Goal: Task Accomplishment & Management: Manage account settings

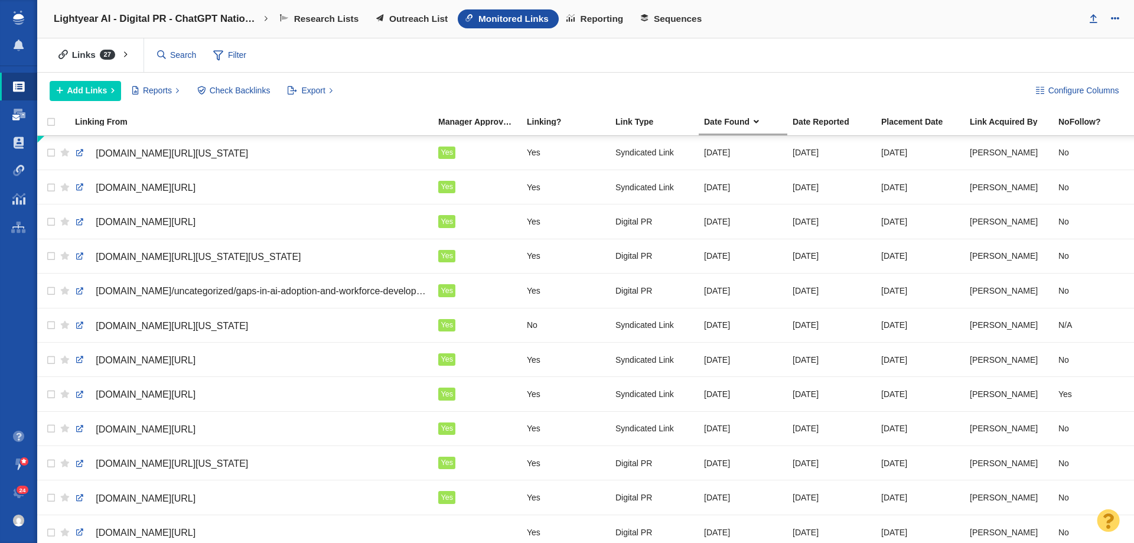
click at [18, 118] on span at bounding box center [18, 115] width 13 height 12
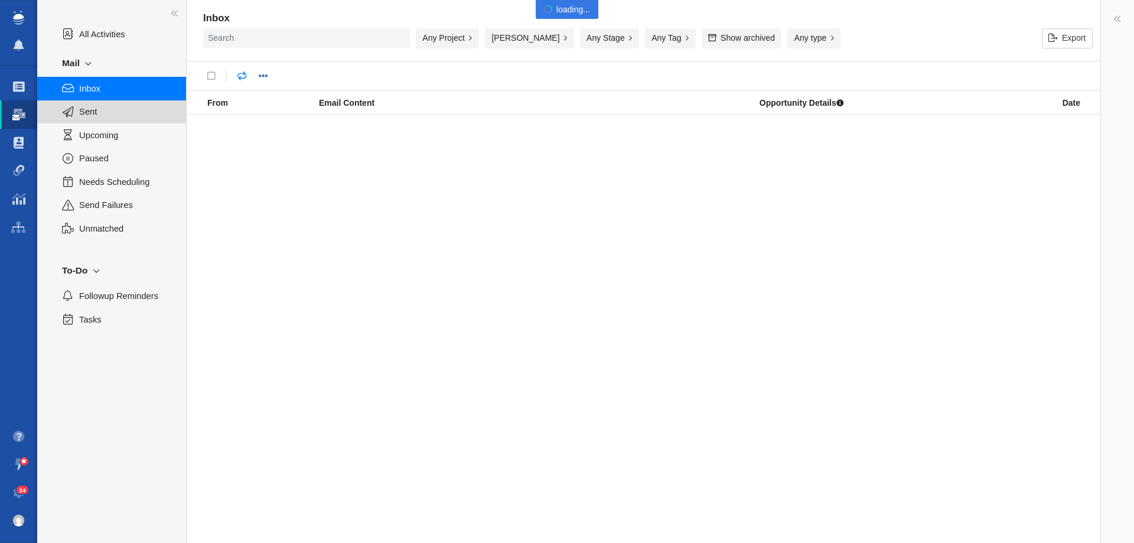
click at [119, 110] on span "Sent" at bounding box center [126, 111] width 94 height 13
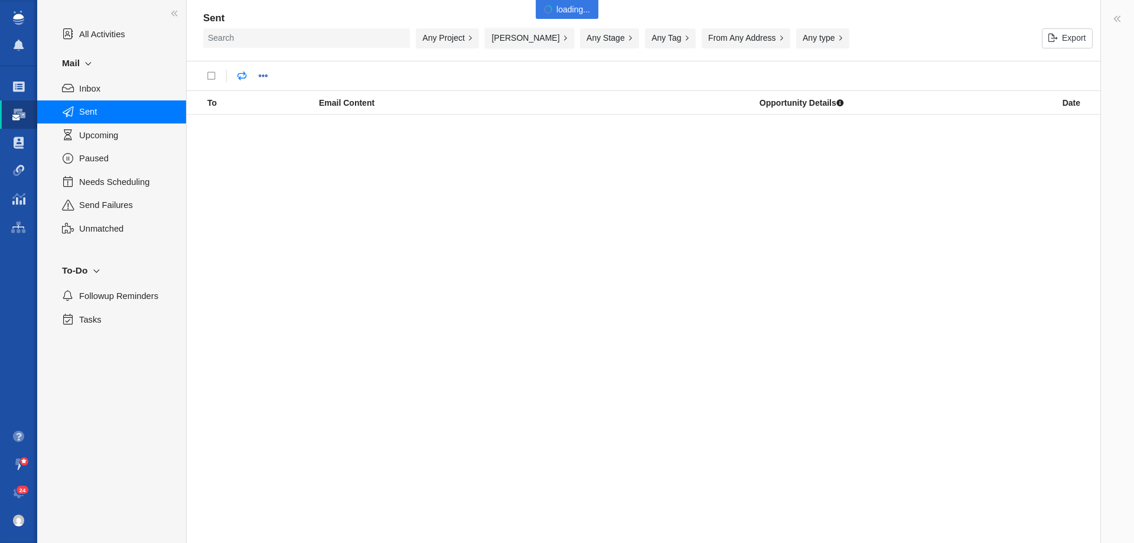
click at [535, 37] on button "[PERSON_NAME]" at bounding box center [529, 38] width 89 height 20
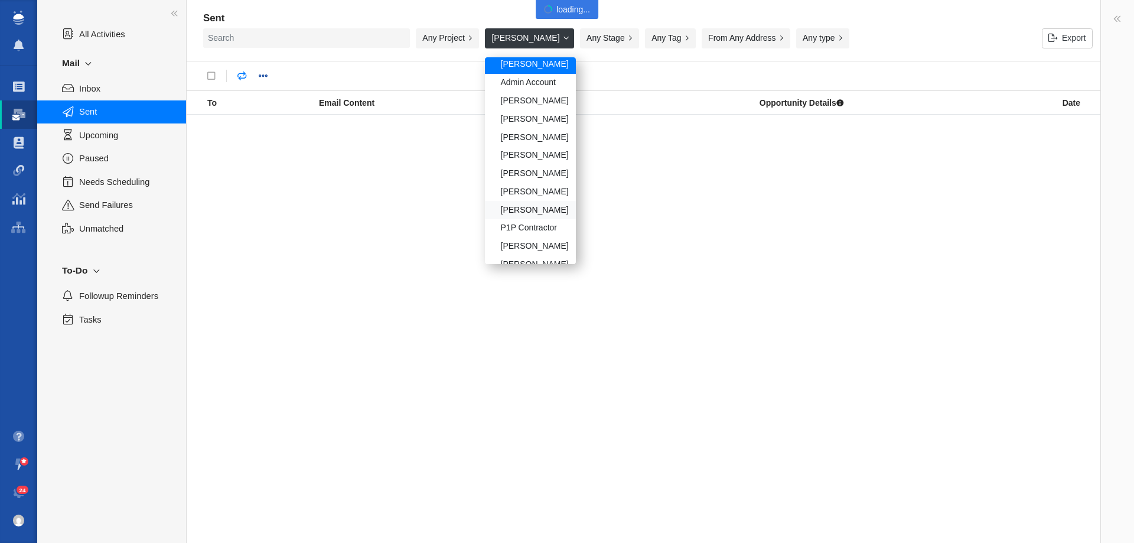
scroll to position [59, 0]
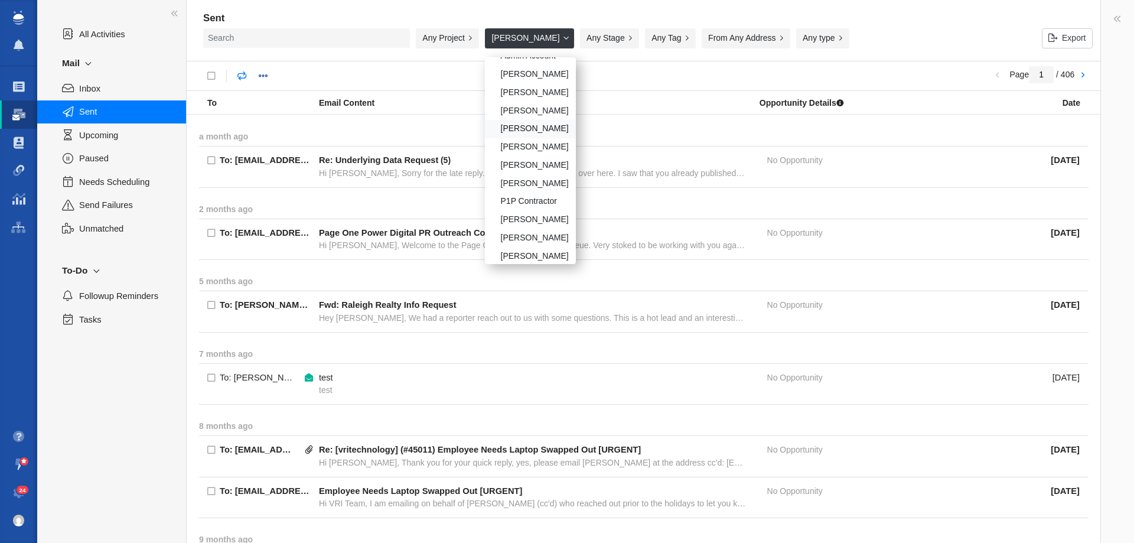
click at [520, 128] on div "[PERSON_NAME]" at bounding box center [530, 129] width 91 height 18
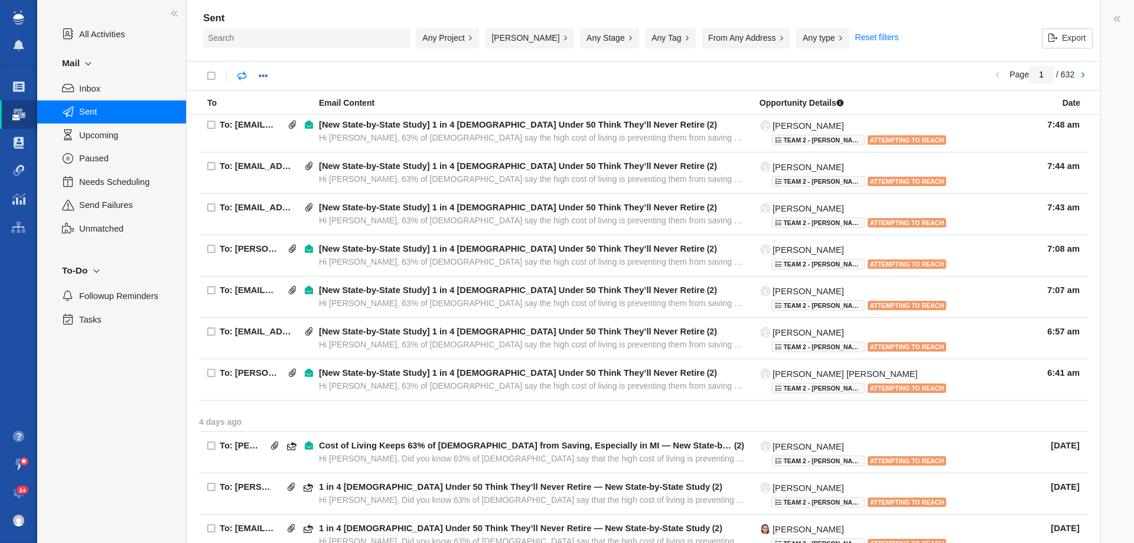
scroll to position [689, 0]
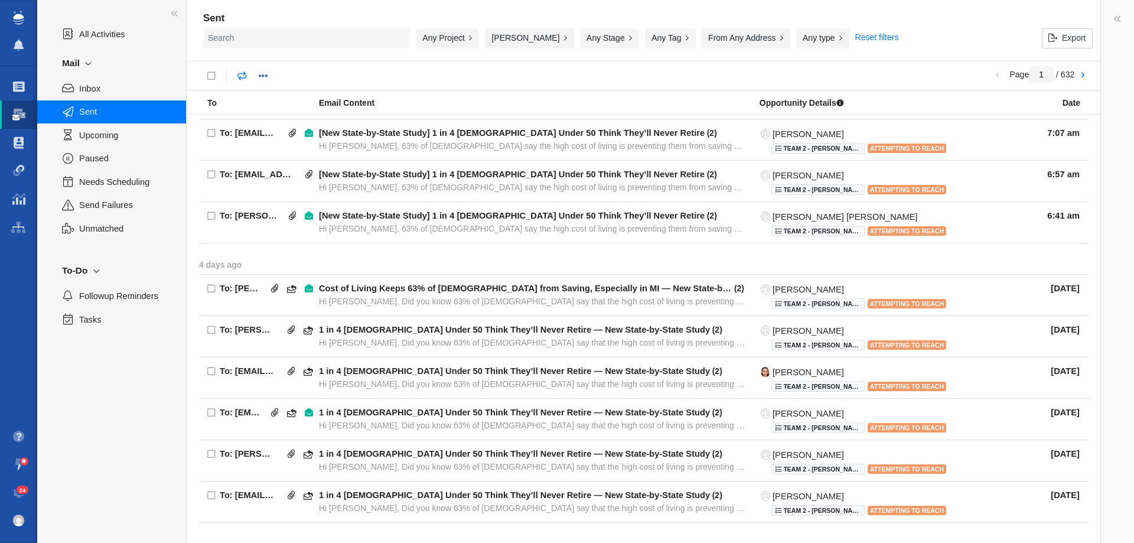
drag, startPoint x: 1083, startPoint y: 75, endPoint x: 1001, endPoint y: 89, distance: 82.8
click at [1083, 75] on link at bounding box center [1083, 76] width 17 height 20
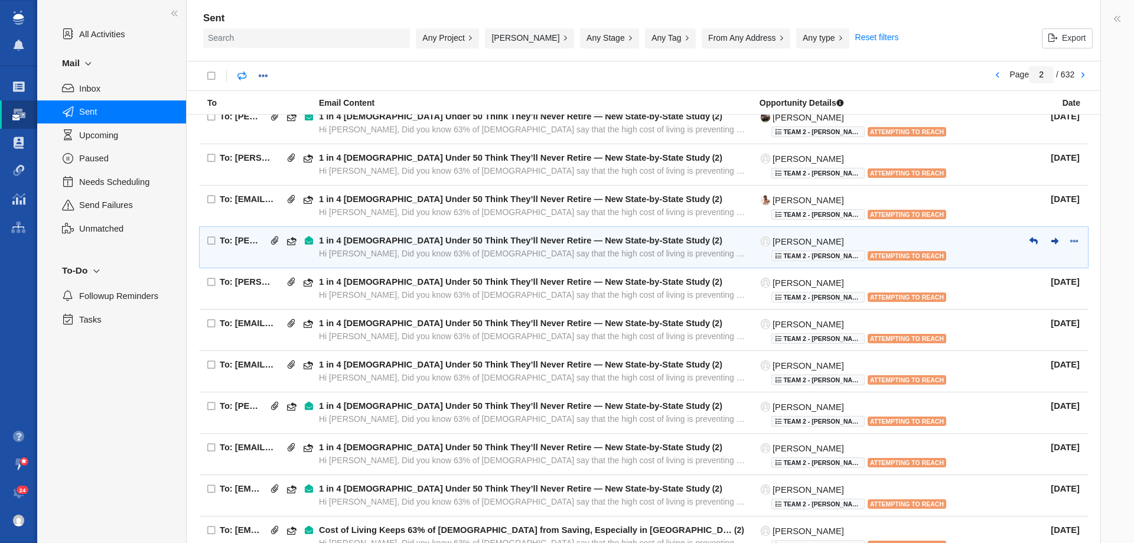
scroll to position [658, 0]
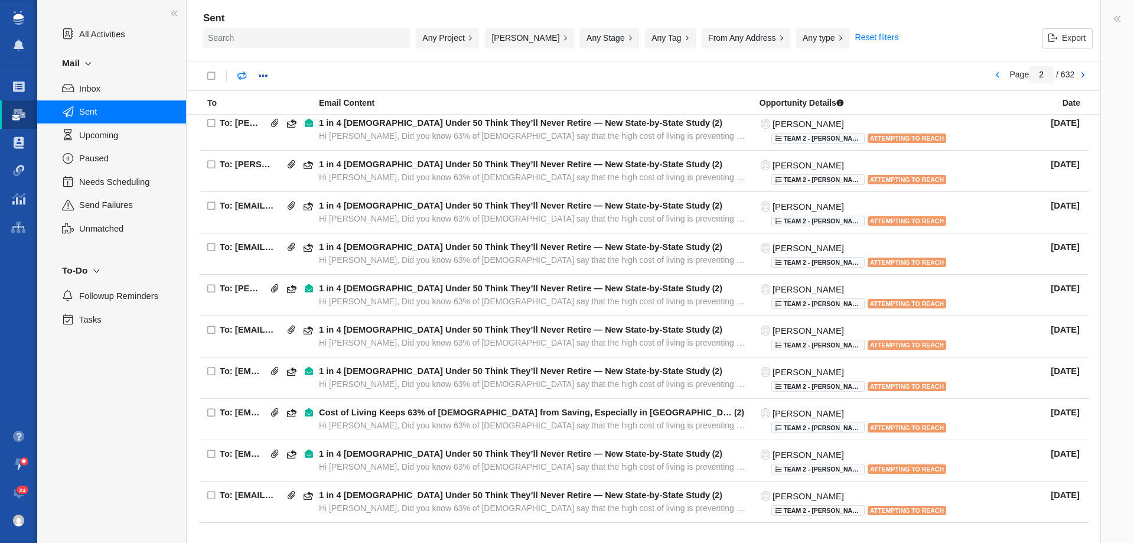
click at [1088, 67] on link at bounding box center [1083, 76] width 17 height 20
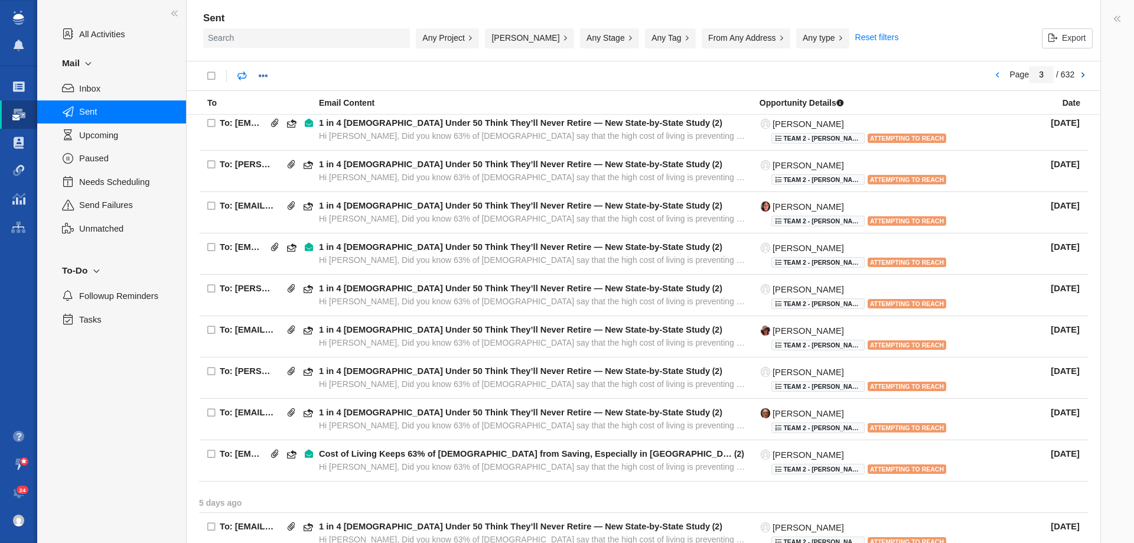
click at [1085, 74] on link at bounding box center [1083, 76] width 17 height 20
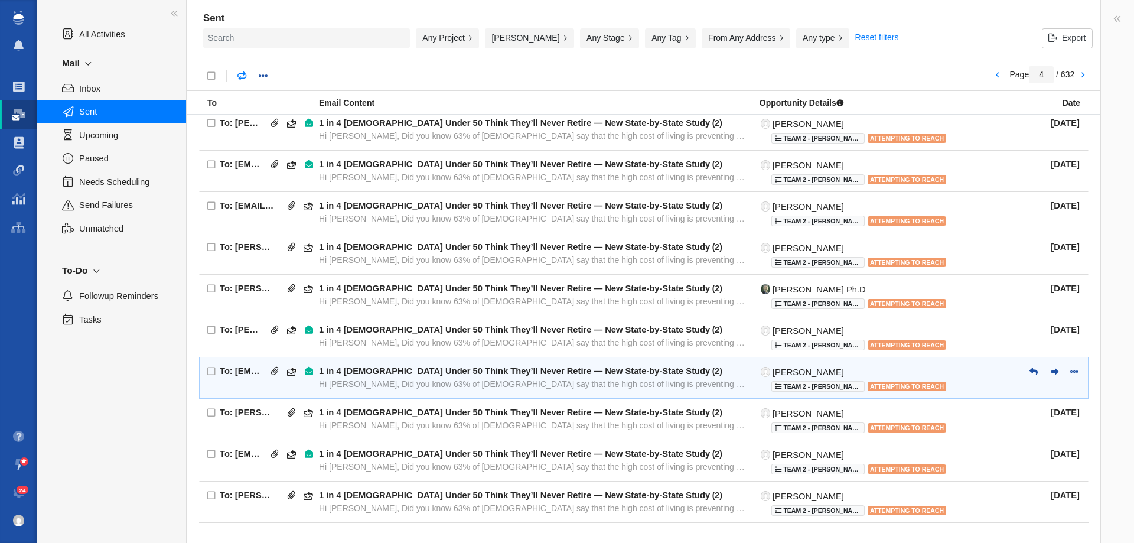
scroll to position [658, 0]
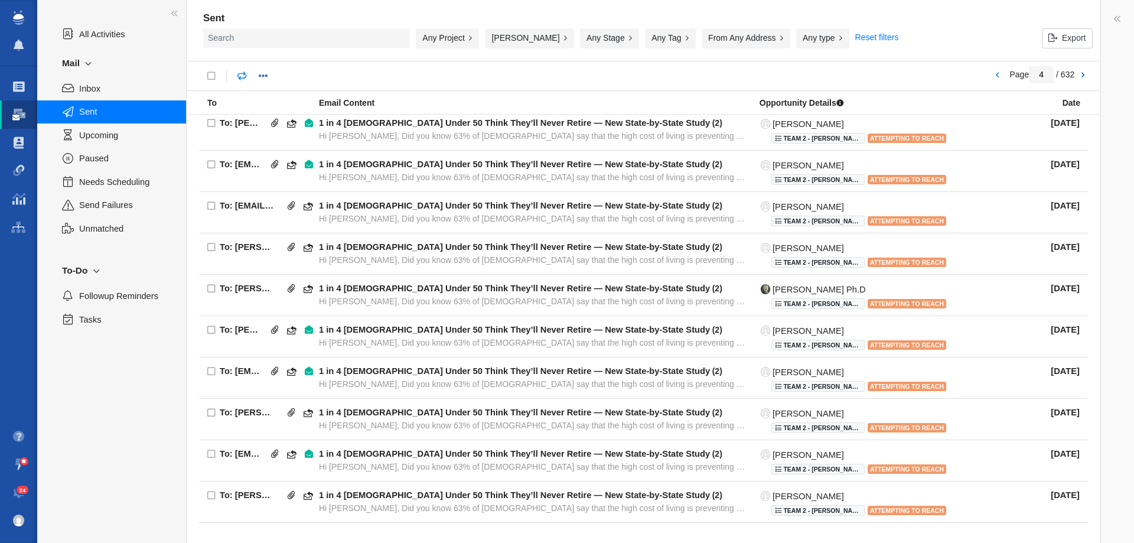
click at [1082, 82] on link at bounding box center [1083, 76] width 17 height 20
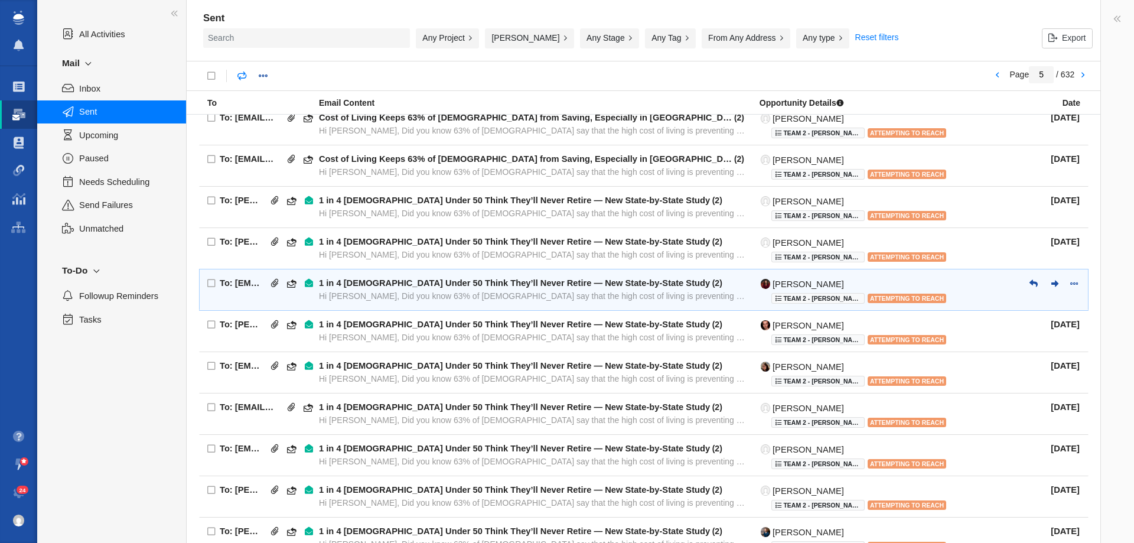
scroll to position [658, 0]
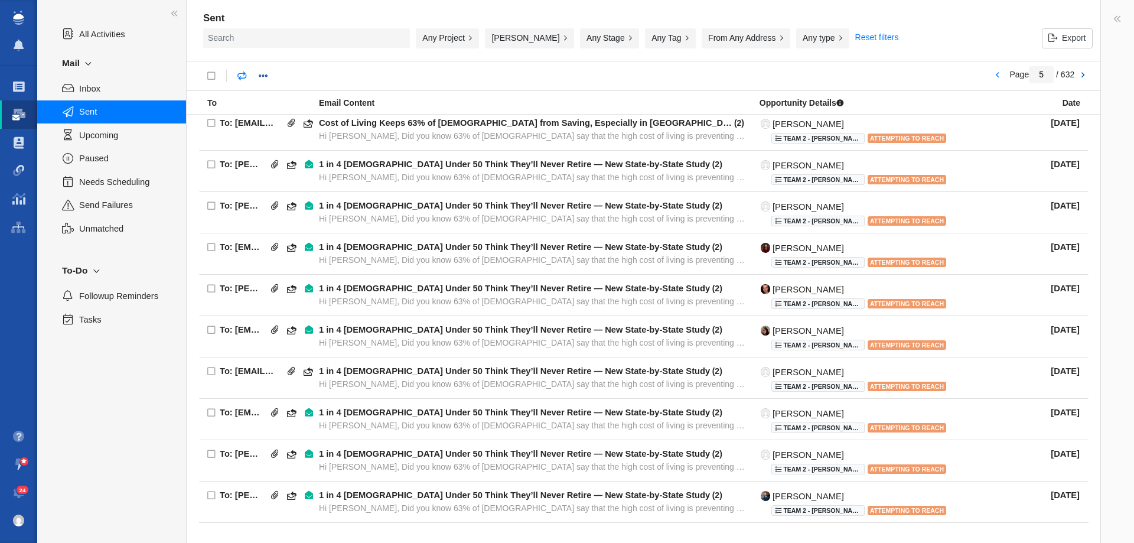
click at [1087, 73] on link at bounding box center [1083, 76] width 17 height 20
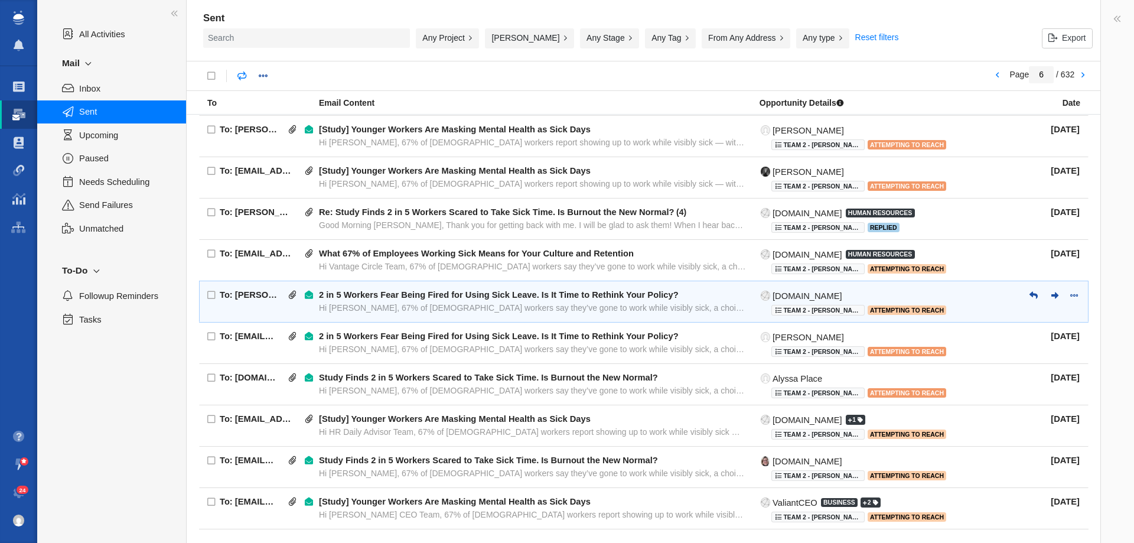
scroll to position [720, 0]
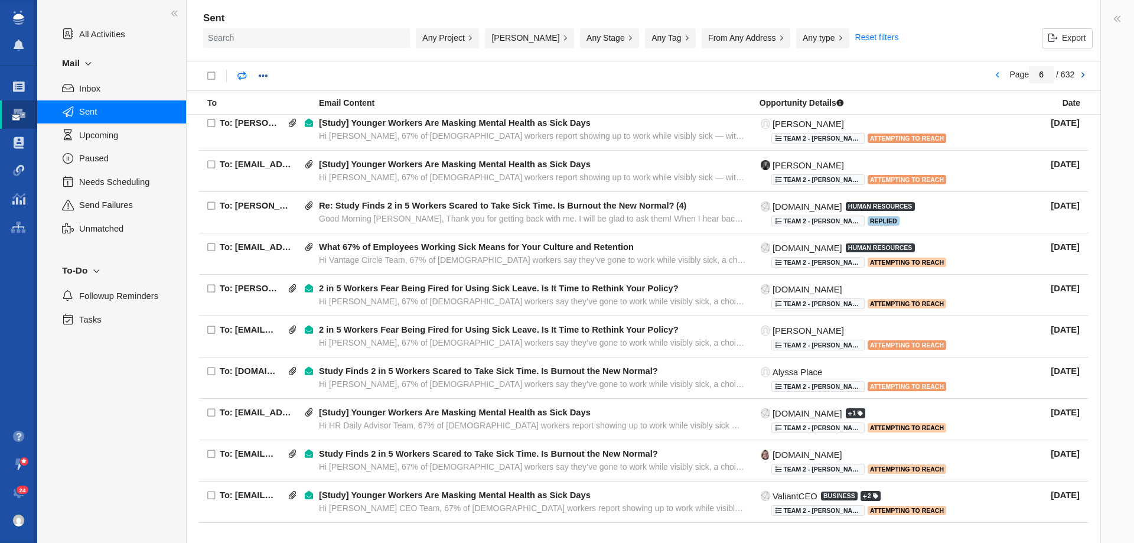
click at [1078, 74] on link at bounding box center [1083, 76] width 17 height 20
type input "7"
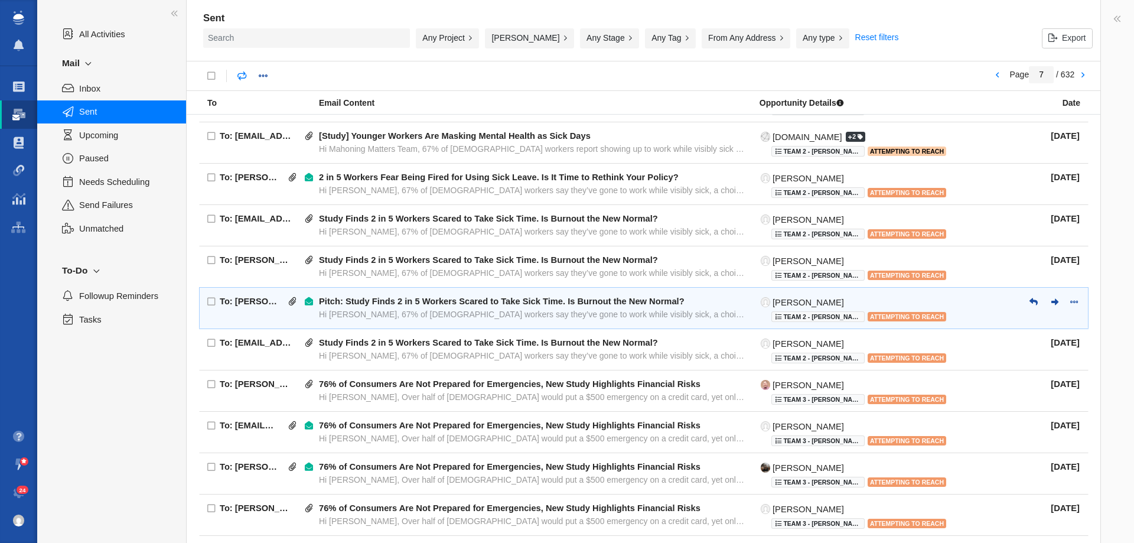
scroll to position [658, 0]
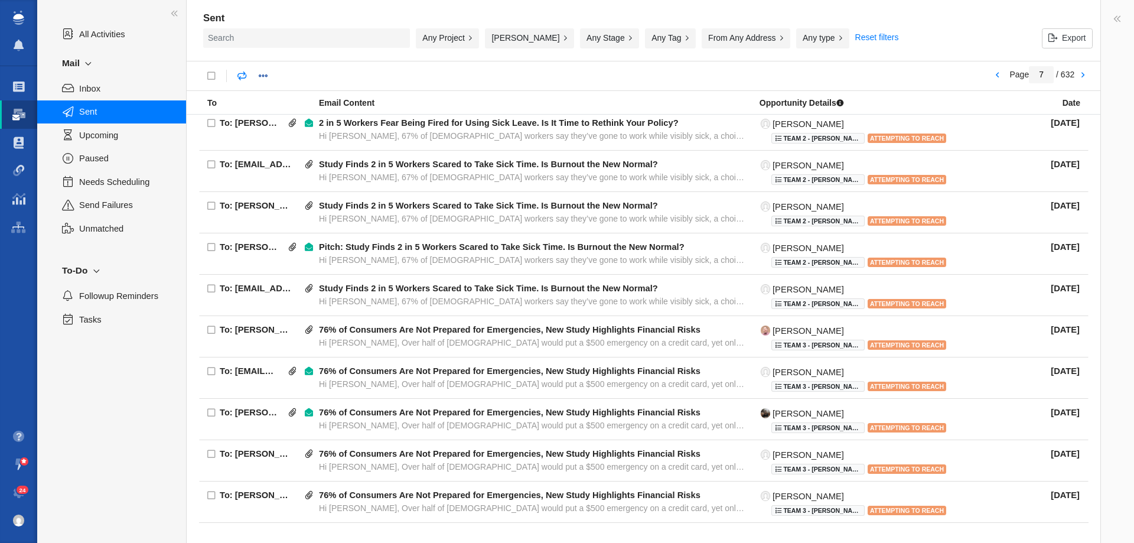
click at [451, 39] on div "Any Project" at bounding box center [447, 38] width 63 height 20
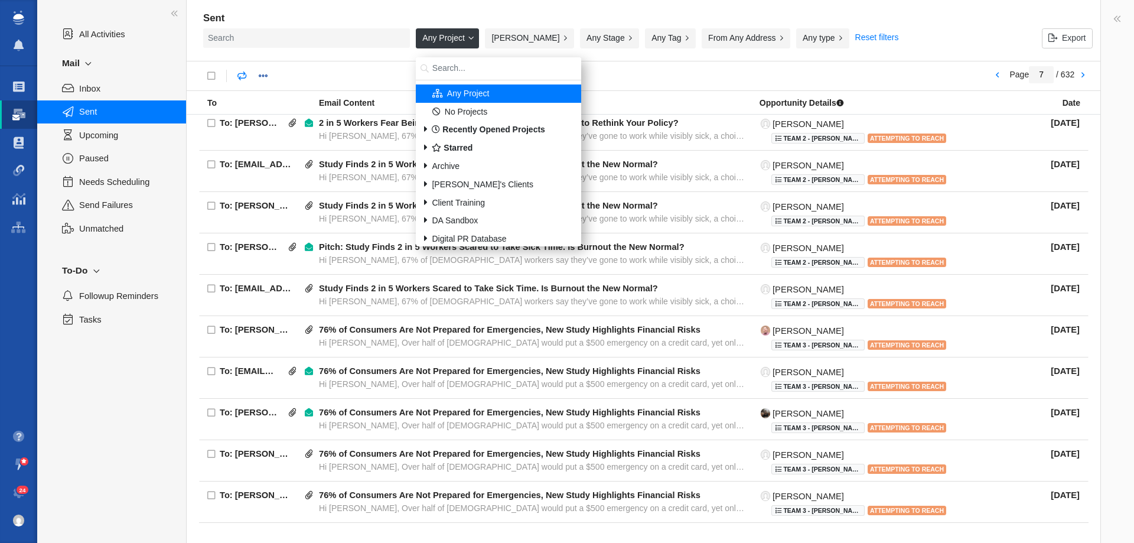
click at [486, 61] on input "search" at bounding box center [498, 68] width 165 height 23
type input "labor"
click at [487, 184] on span "Retrospec - Digital PR - [DATE] Report" at bounding box center [521, 195] width 105 height 23
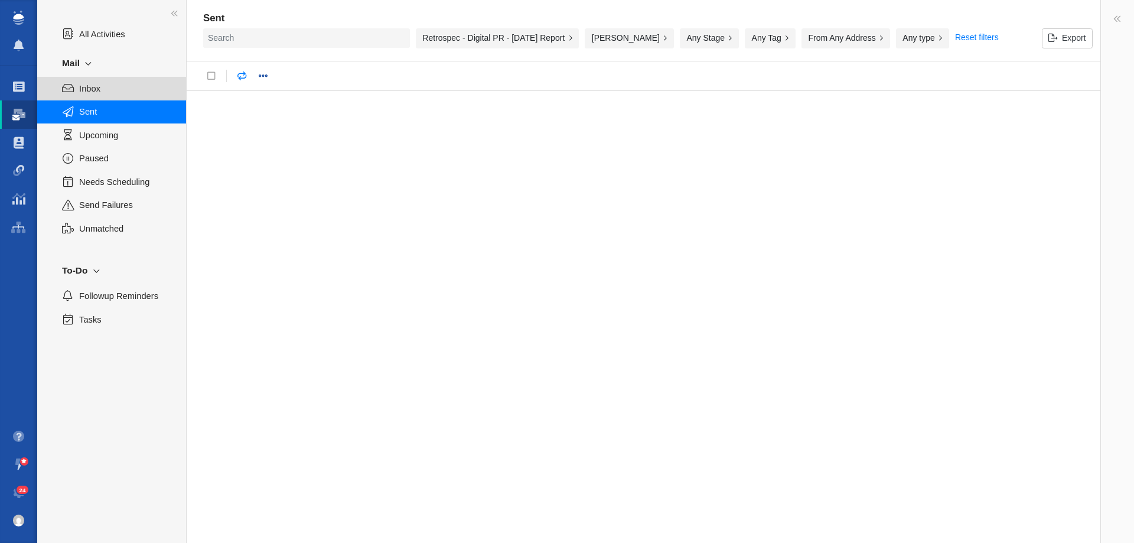
click at [101, 93] on span "Inbox" at bounding box center [126, 88] width 94 height 13
